Goal: Information Seeking & Learning: Compare options

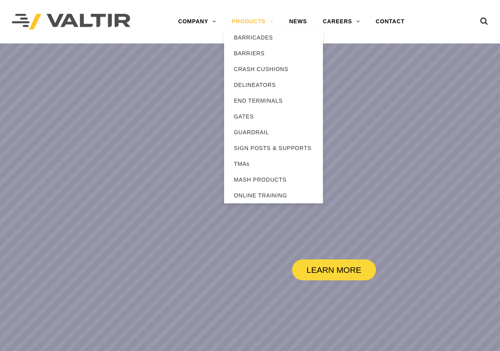
click at [260, 20] on link "PRODUCTS" at bounding box center [252, 22] width 57 height 16
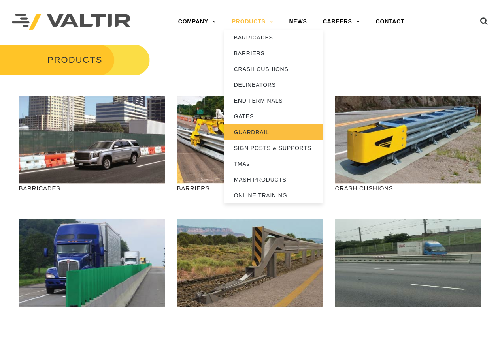
click at [250, 129] on link "GUARDRAIL" at bounding box center [273, 132] width 99 height 16
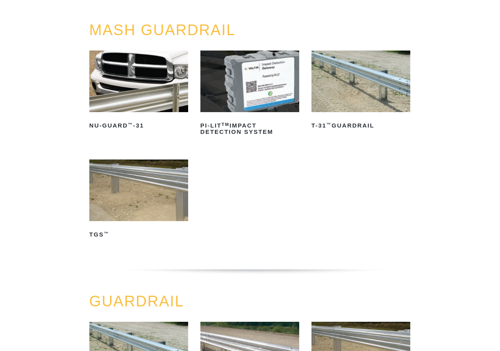
scroll to position [119, 0]
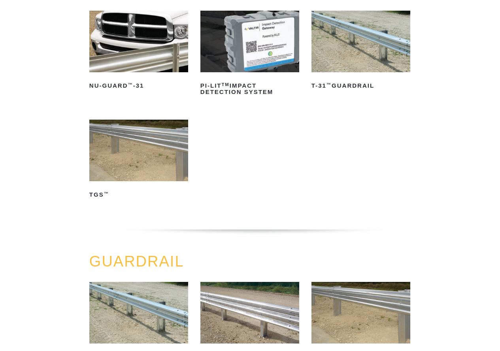
click at [135, 167] on img at bounding box center [138, 151] width 99 height 62
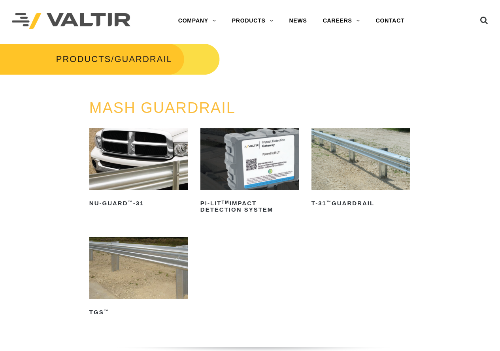
scroll to position [0, 0]
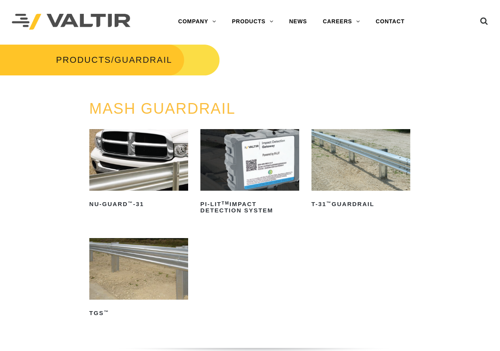
click at [373, 172] on img at bounding box center [360, 160] width 99 height 62
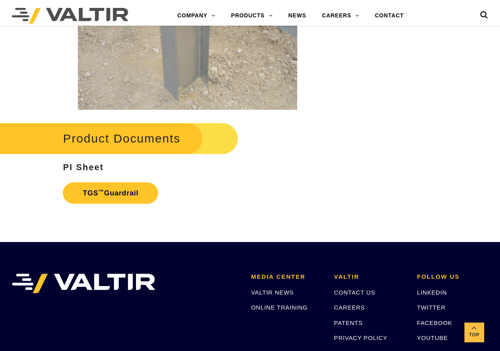
scroll to position [1225, 0]
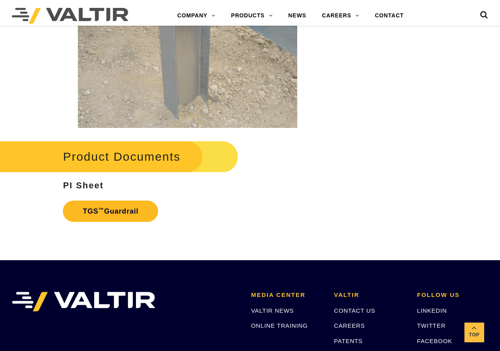
click at [137, 213] on link "TGS ™ Guardrail" at bounding box center [110, 211] width 95 height 21
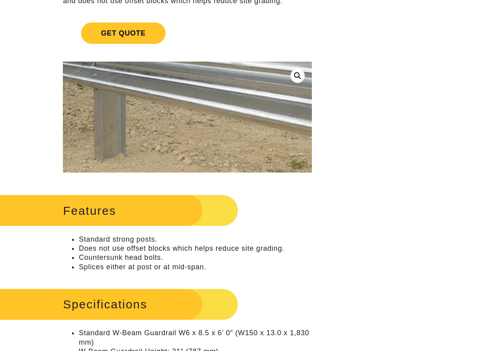
scroll to position [0, 0]
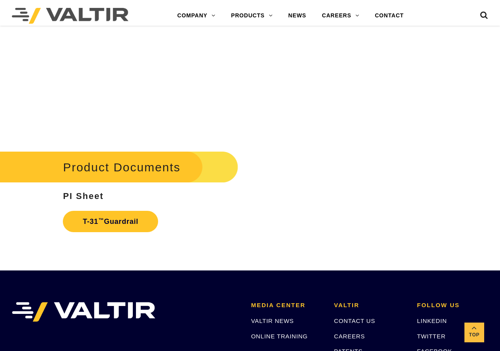
scroll to position [1258, 0]
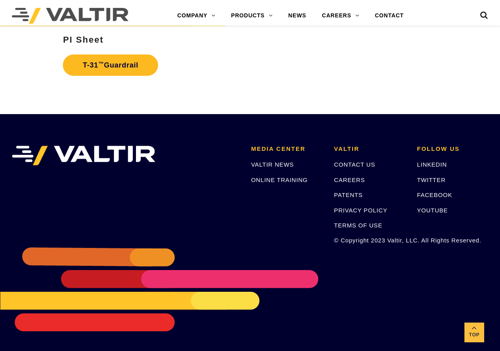
click at [120, 61] on link "T-31 ™ Guardrail" at bounding box center [110, 65] width 95 height 21
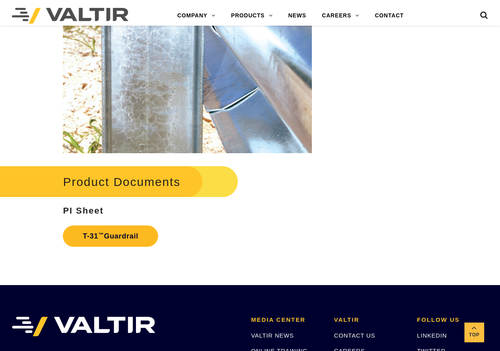
scroll to position [1139, 0]
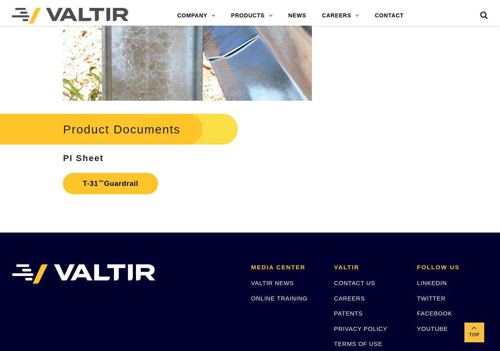
click at [120, 123] on h2 "Product Documents" at bounding box center [113, 129] width 250 height 37
click at [124, 128] on h2 "Product Documents" at bounding box center [113, 129] width 250 height 37
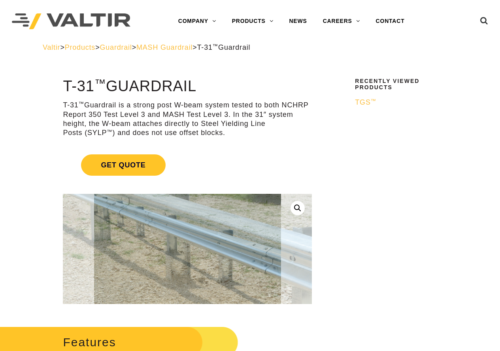
scroll to position [0, 0]
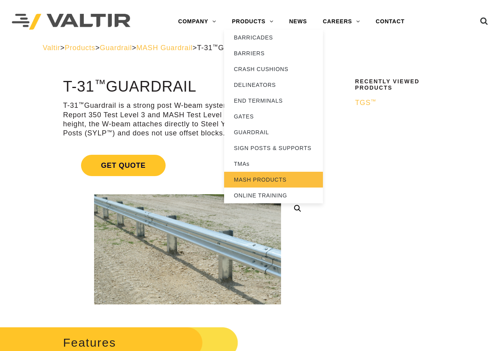
click at [256, 180] on link "MASH PRODUCTS" at bounding box center [273, 180] width 99 height 16
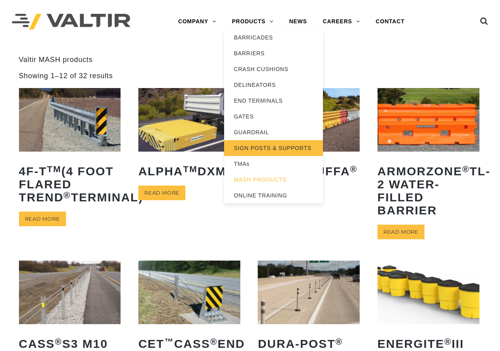
click at [255, 149] on link "SIGN POSTS & SUPPORTS" at bounding box center [273, 148] width 99 height 16
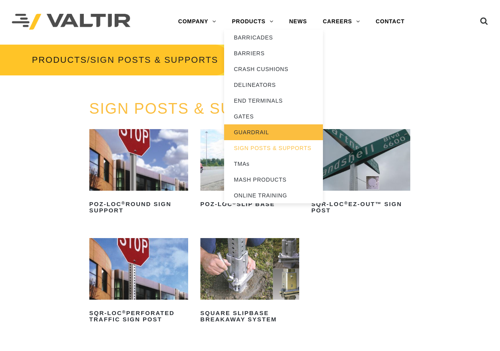
click at [250, 130] on link "GUARDRAIL" at bounding box center [273, 132] width 99 height 16
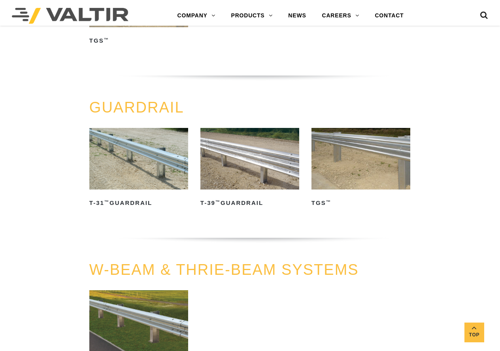
scroll to position [277, 0]
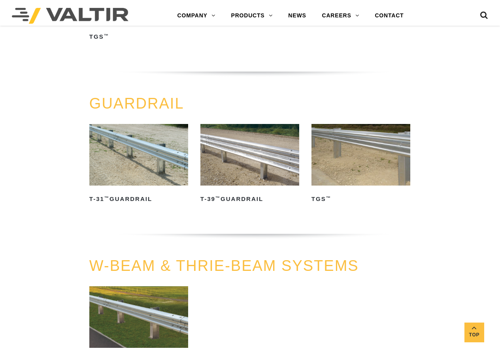
click at [326, 163] on img at bounding box center [360, 155] width 99 height 62
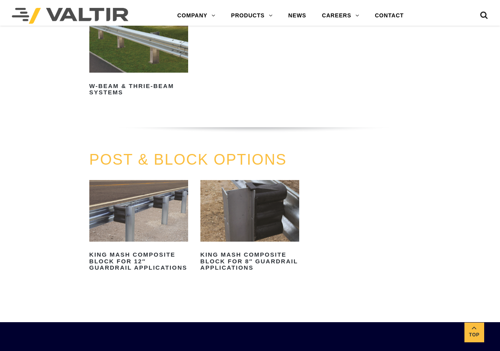
scroll to position [553, 0]
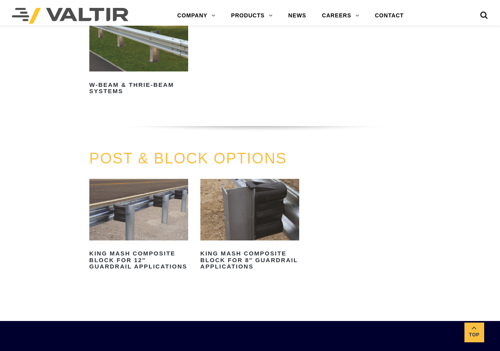
click at [143, 223] on img at bounding box center [138, 210] width 99 height 62
click at [121, 206] on img at bounding box center [138, 210] width 99 height 62
drag, startPoint x: 232, startPoint y: 253, endPoint x: 235, endPoint y: 250, distance: 4.2
click at [232, 253] on h2 "King MASH Composite Block for 8″ Guardrail Applications" at bounding box center [249, 261] width 99 height 26
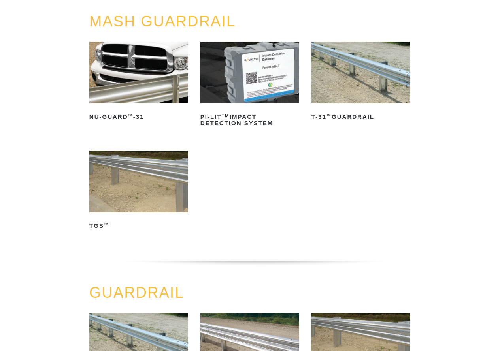
scroll to position [277, 0]
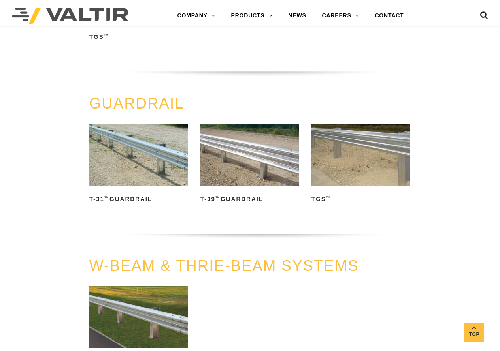
click at [344, 171] on img at bounding box center [360, 155] width 99 height 62
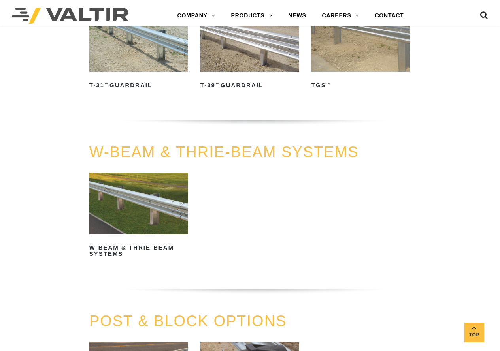
scroll to position [395, 0]
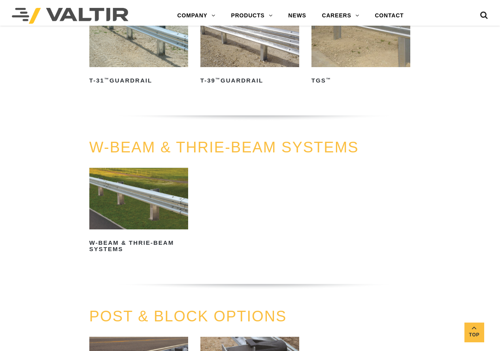
click at [144, 53] on img at bounding box center [138, 37] width 99 height 62
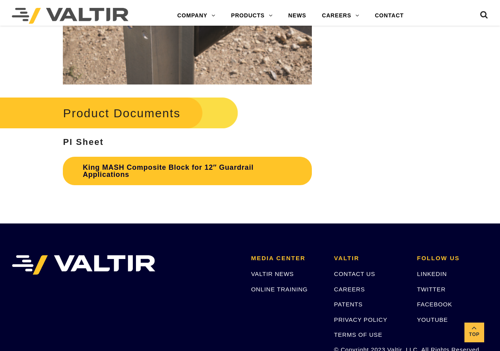
scroll to position [1659, 0]
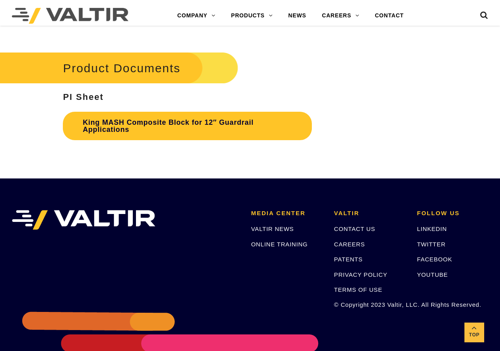
scroll to position [1671, 0]
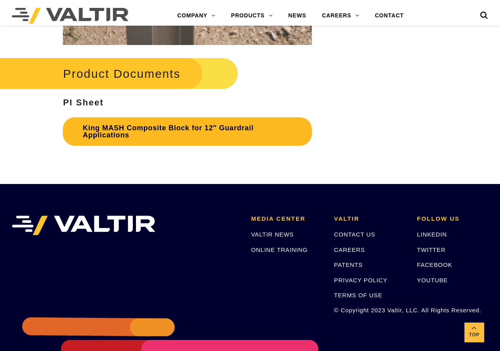
click at [232, 142] on link "King MASH Composite Block for 12″ Guardrail Applications" at bounding box center [187, 131] width 249 height 28
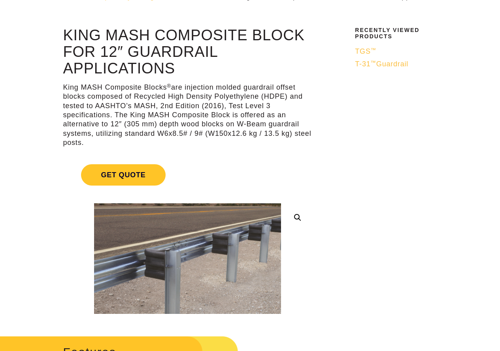
scroll to position [0, 0]
